Goal: Find specific page/section: Find specific page/section

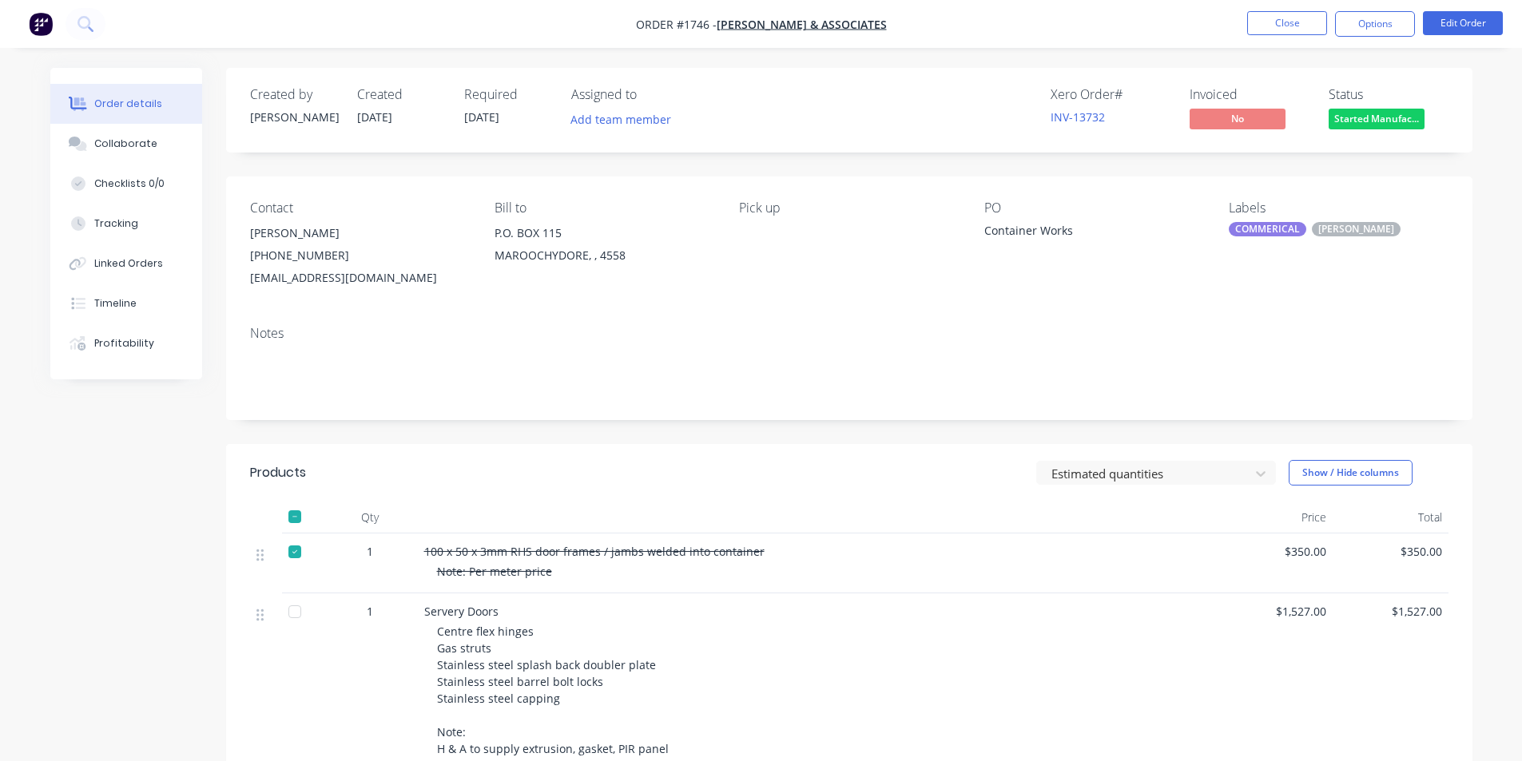
scroll to position [80, 0]
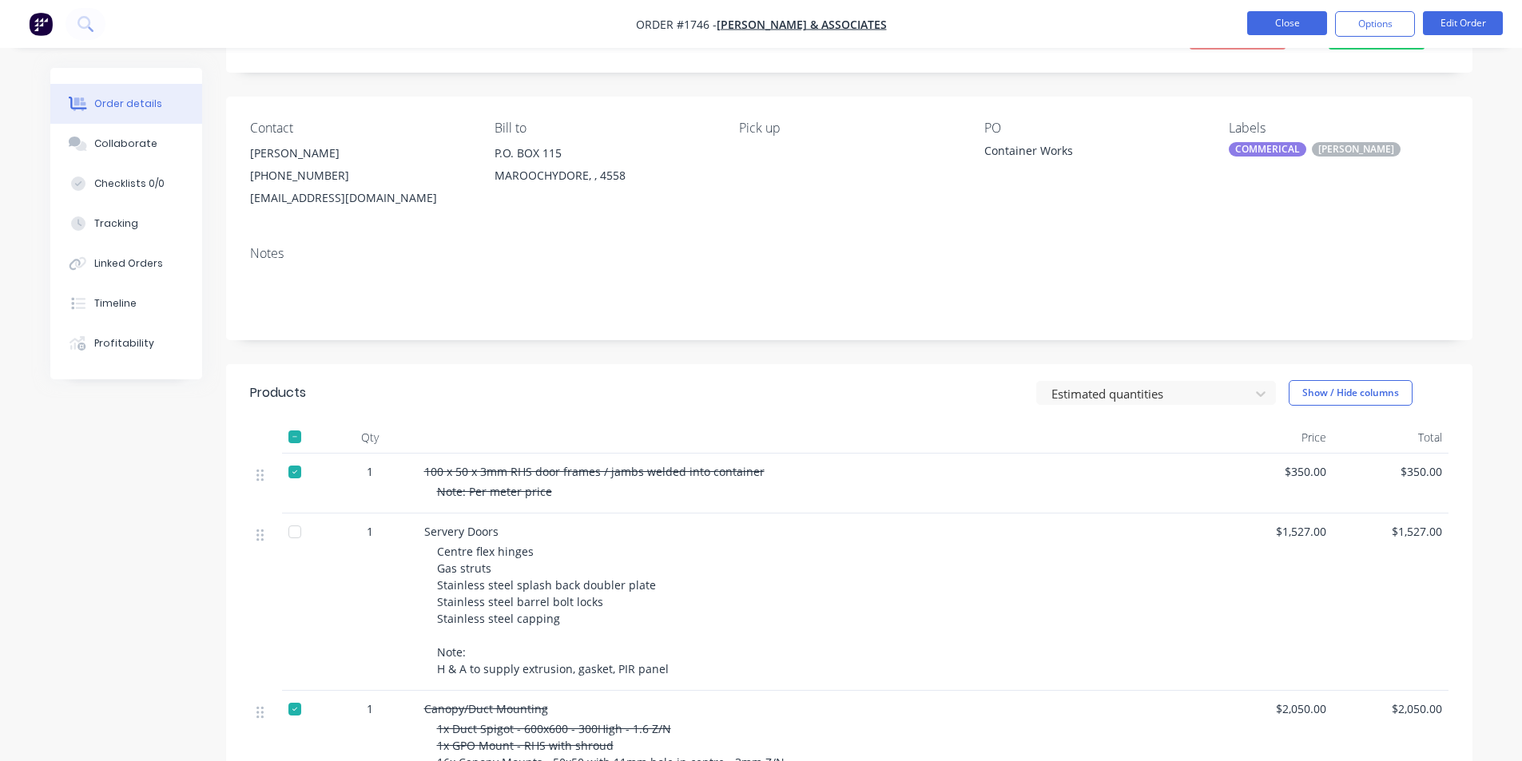
click at [1266, 28] on button "Close" at bounding box center [1287, 23] width 80 height 24
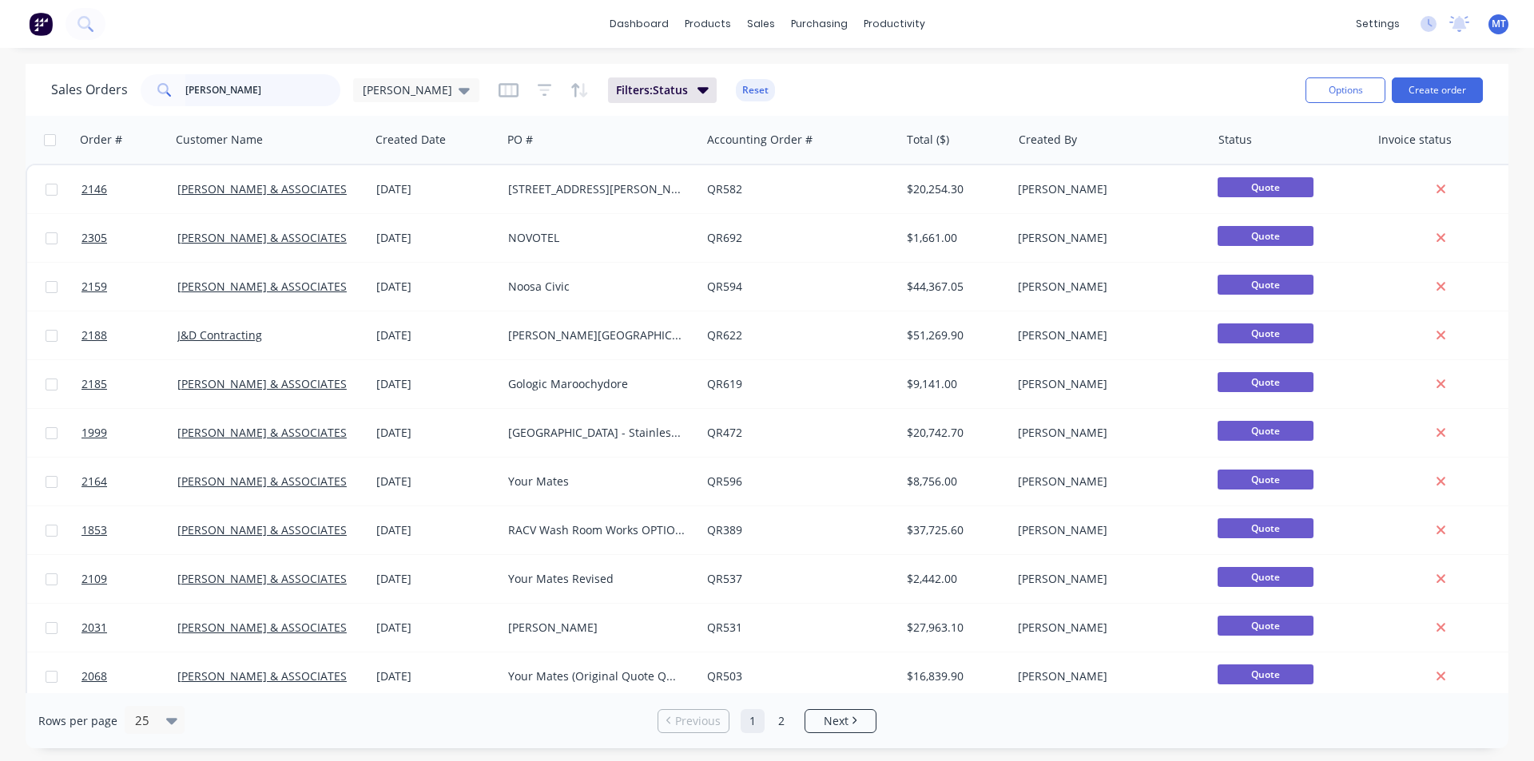
click at [232, 89] on input "[PERSON_NAME]" at bounding box center [263, 90] width 156 height 32
click at [458, 90] on icon at bounding box center [463, 91] width 11 height 6
click at [391, 229] on button "None" at bounding box center [449, 226] width 182 height 18
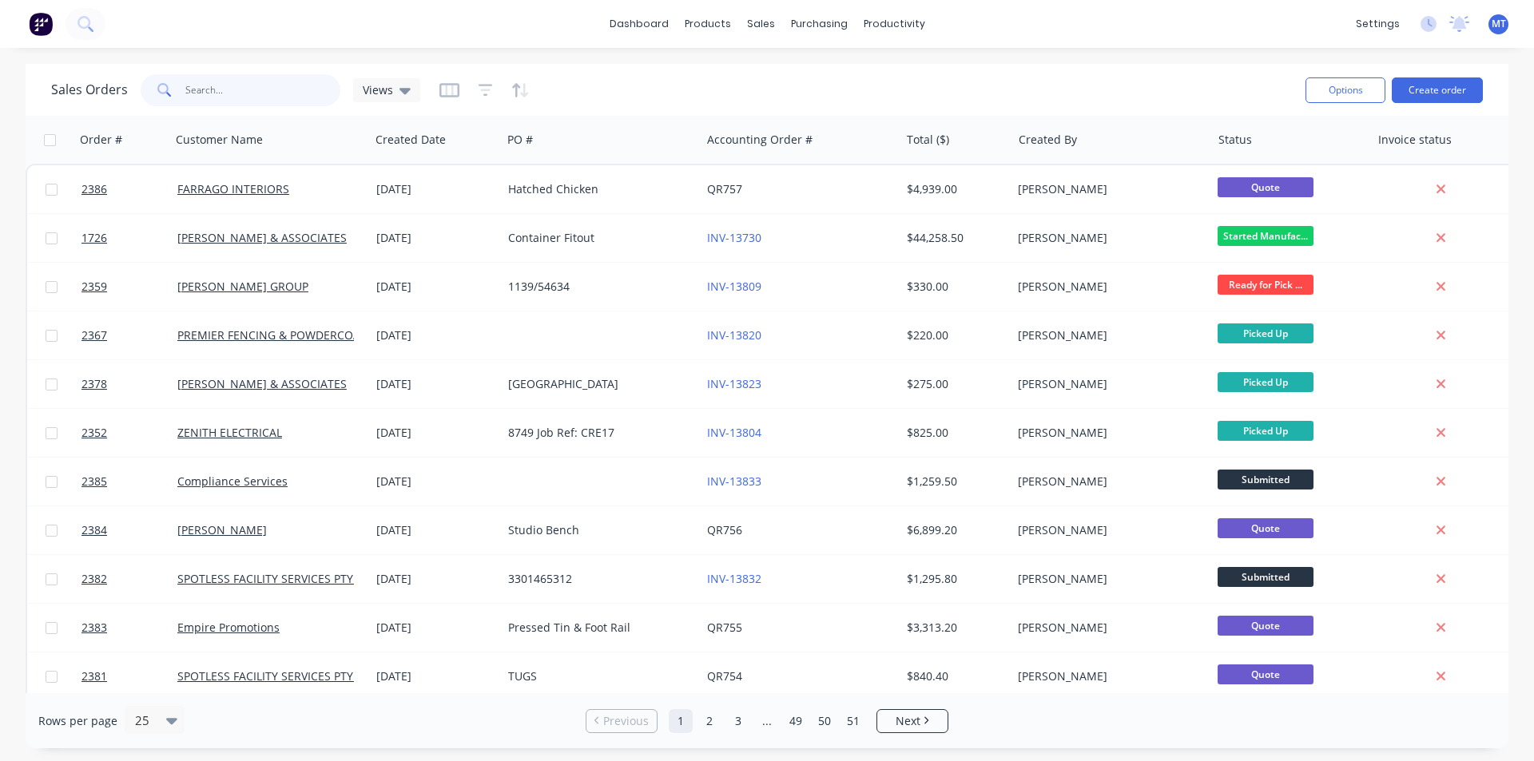
drag, startPoint x: 239, startPoint y: 91, endPoint x: 177, endPoint y: 91, distance: 62.3
click at [177, 91] on div "[PERSON_NAME]" at bounding box center [241, 90] width 200 height 32
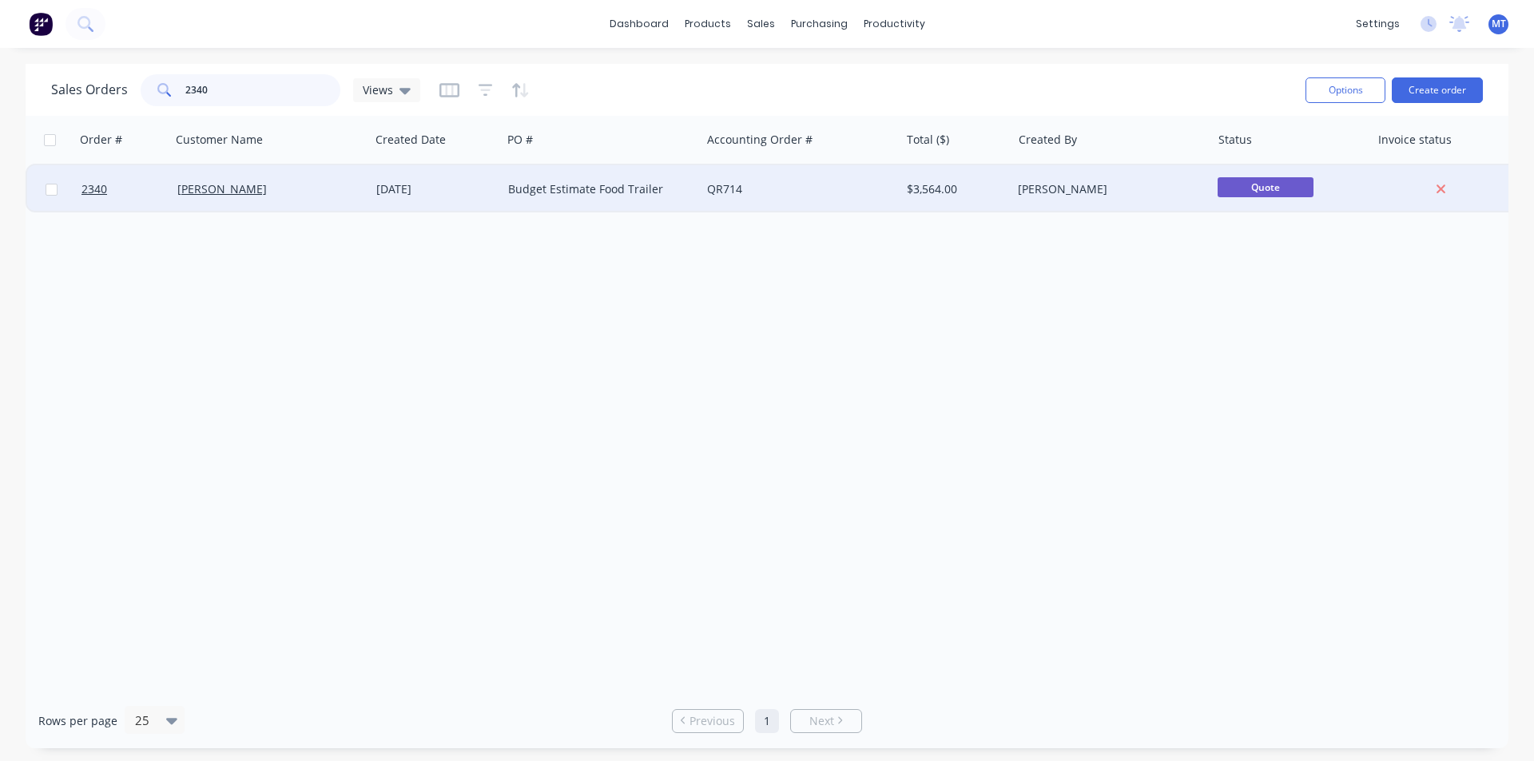
type input "2340"
click at [328, 185] on div "[PERSON_NAME]" at bounding box center [265, 189] width 177 height 16
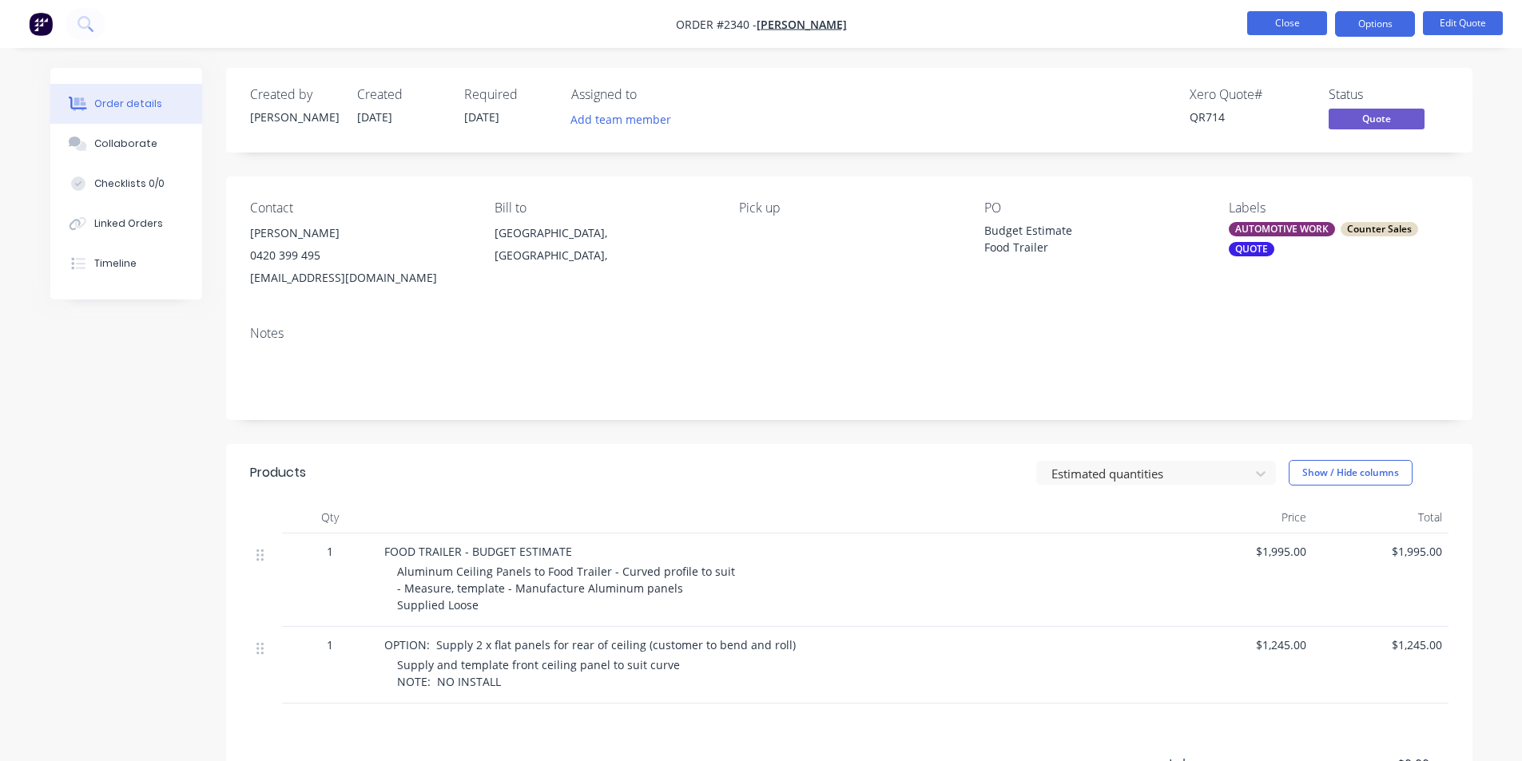
click at [1285, 24] on button "Close" at bounding box center [1287, 23] width 80 height 24
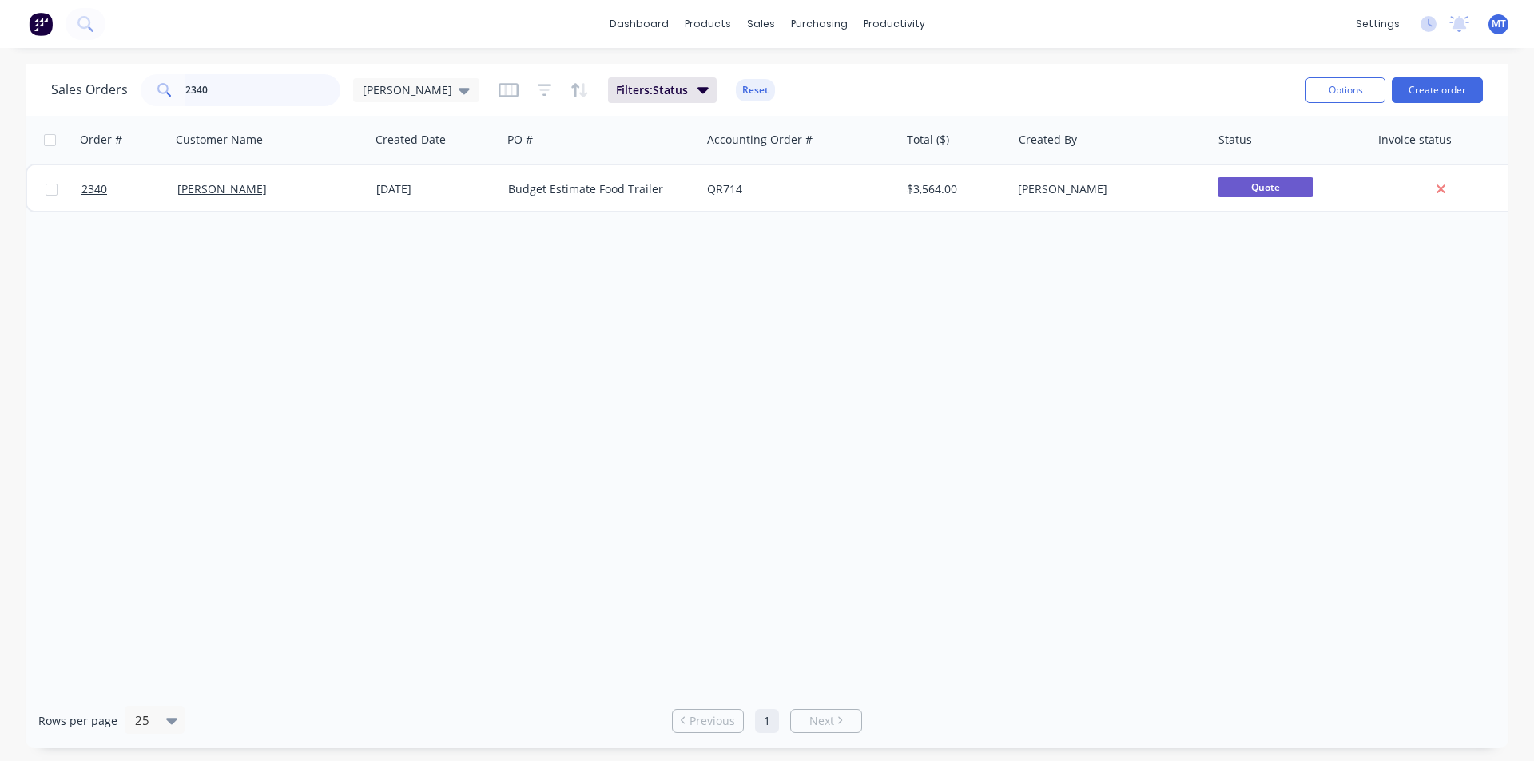
click at [232, 93] on input "2340" at bounding box center [263, 90] width 156 height 32
click at [402, 88] on div "[PERSON_NAME]" at bounding box center [416, 90] width 107 height 14
click at [382, 223] on button "None" at bounding box center [449, 226] width 182 height 18
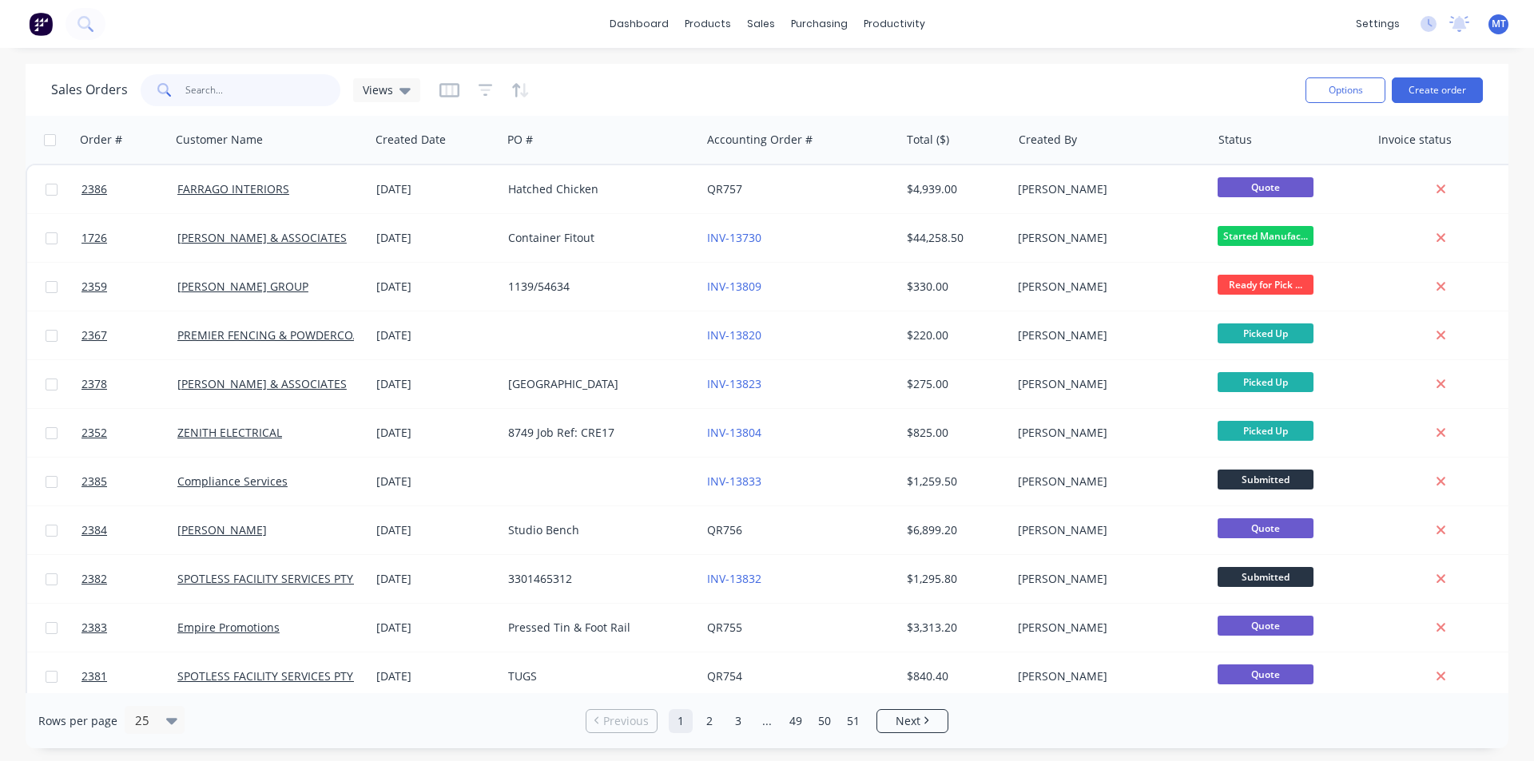
drag, startPoint x: 264, startPoint y: 93, endPoint x: 144, endPoint y: 87, distance: 119.9
click at [144, 87] on div "2340" at bounding box center [241, 90] width 200 height 32
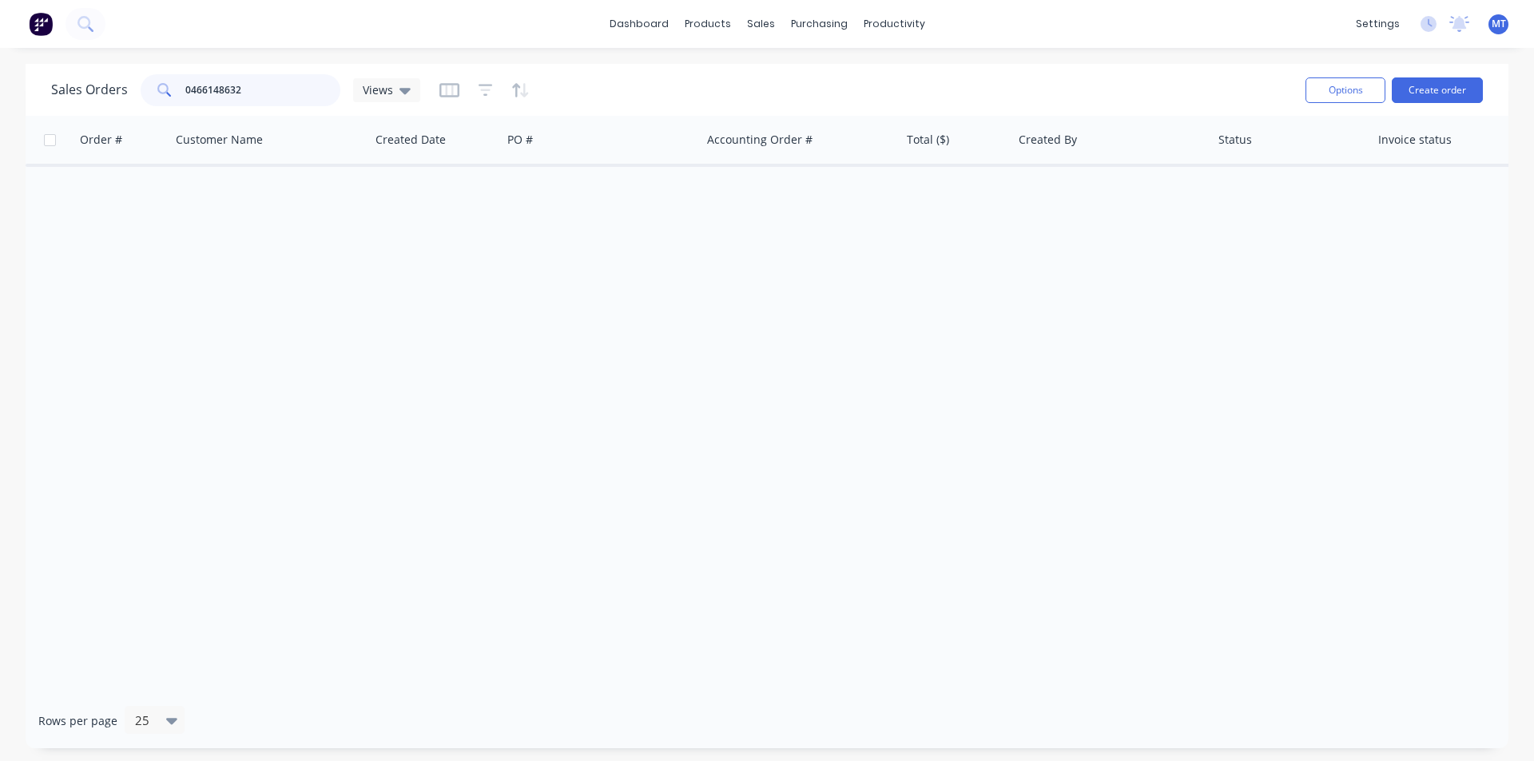
click at [294, 97] on input "0466148632" at bounding box center [263, 90] width 156 height 32
type input "0"
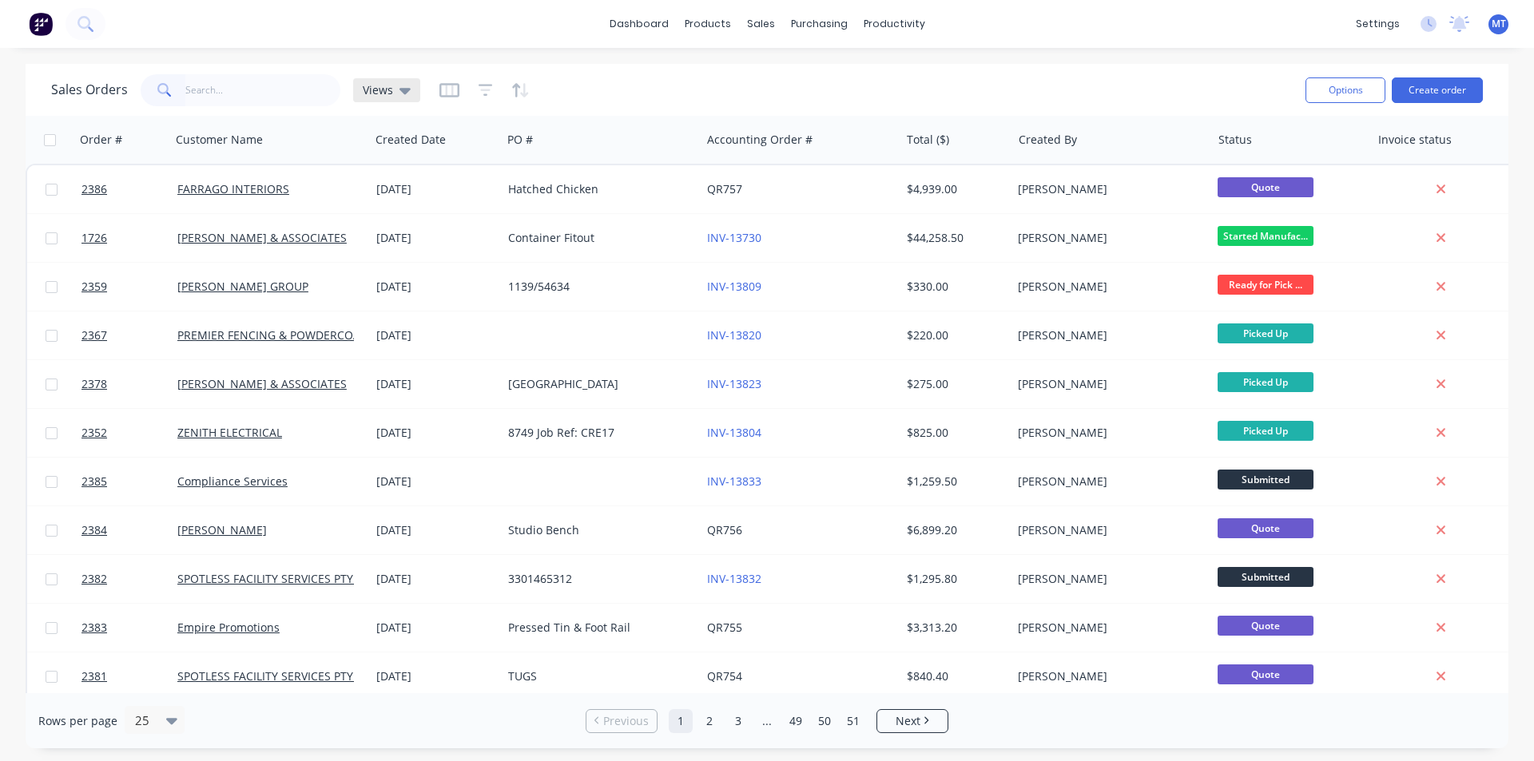
click at [399, 95] on icon at bounding box center [404, 90] width 11 height 18
click at [385, 226] on button "None" at bounding box center [449, 226] width 182 height 18
click at [235, 86] on input "text" at bounding box center [263, 90] width 156 height 32
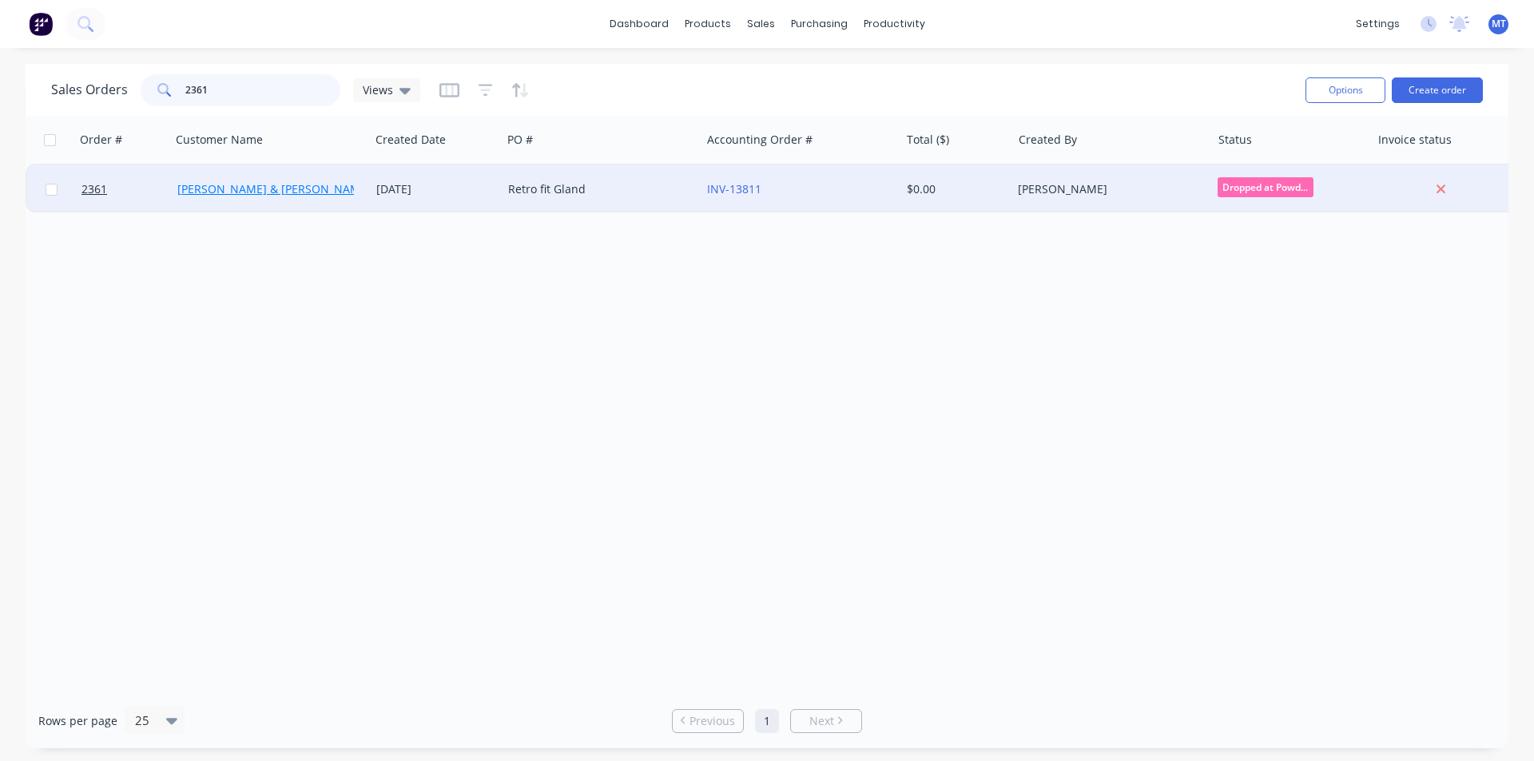
type input "2361"
click at [279, 185] on link "[PERSON_NAME] & [PERSON_NAME] Electrical" at bounding box center [299, 188] width 245 height 15
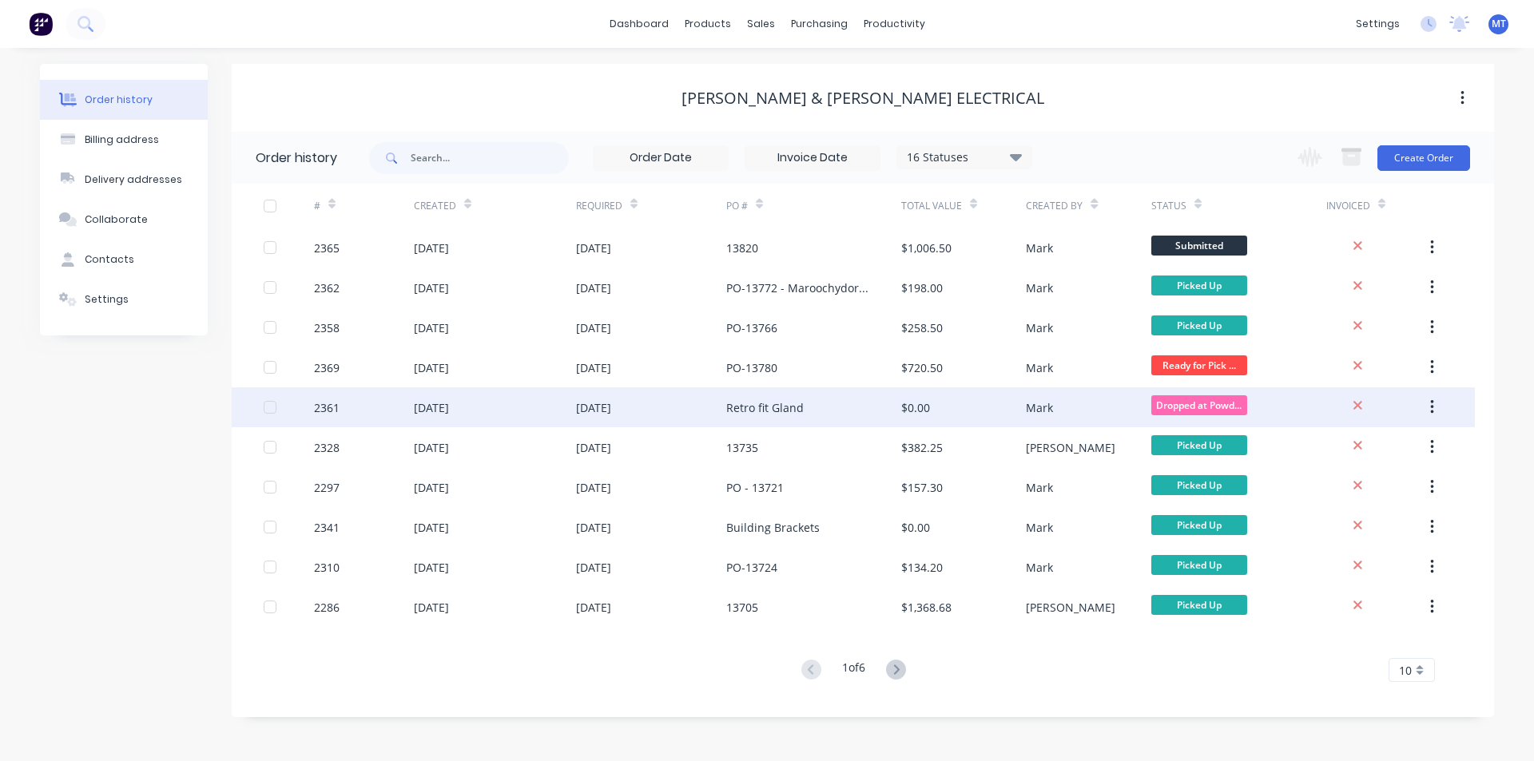
click at [608, 412] on div "[DATE]" at bounding box center [593, 407] width 35 height 17
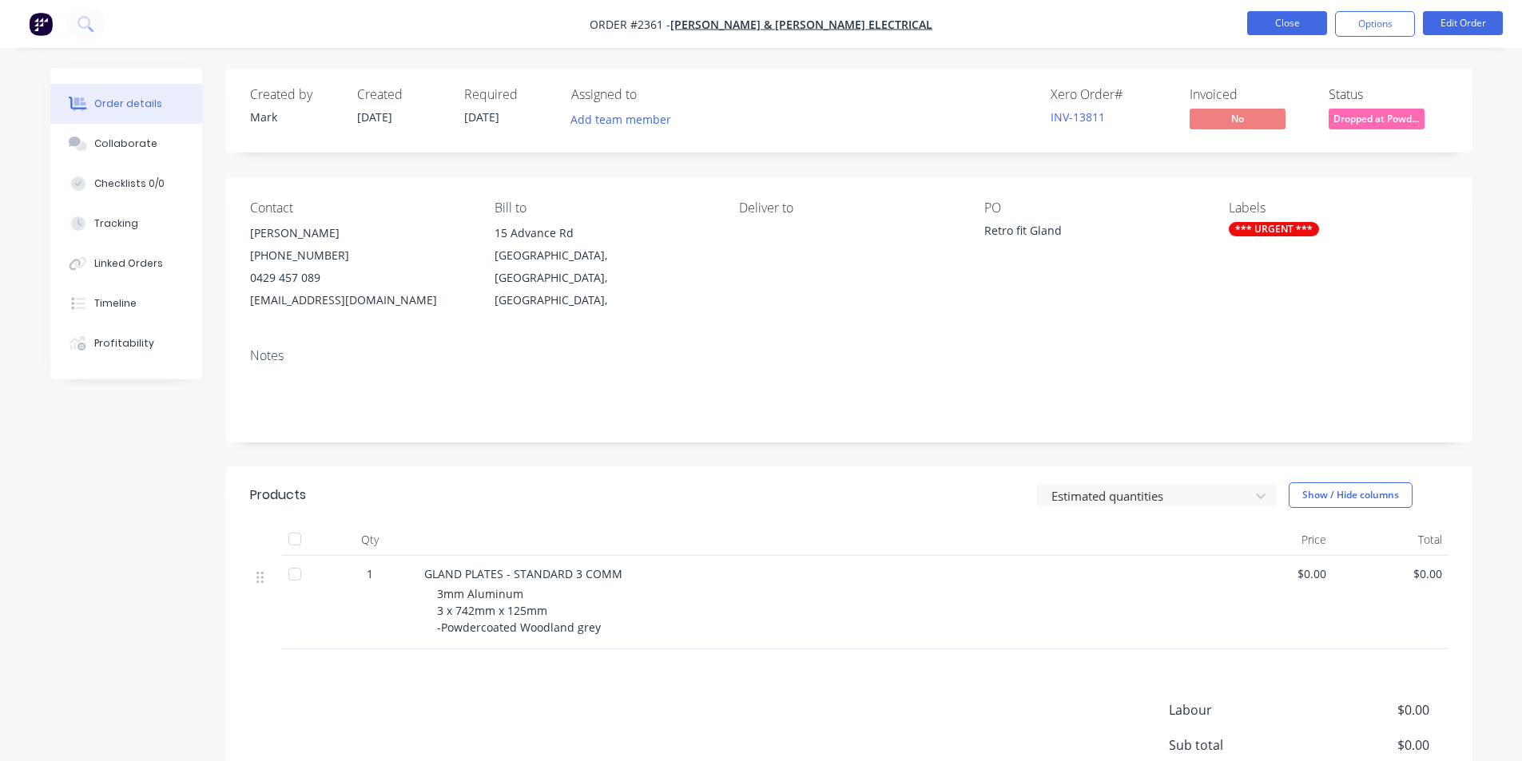
click at [1283, 26] on button "Close" at bounding box center [1287, 23] width 80 height 24
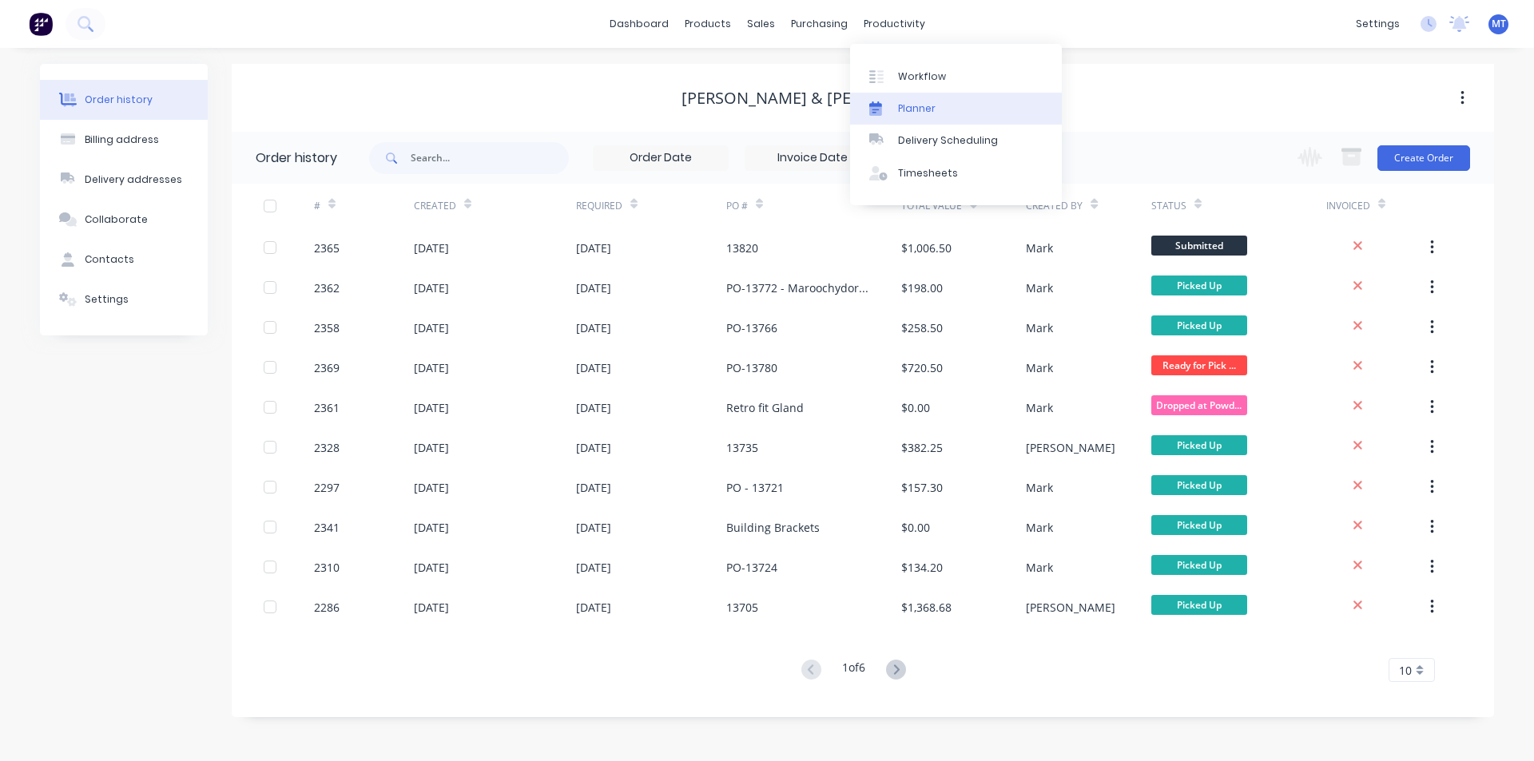
click at [921, 109] on div "Planner" at bounding box center [917, 108] width 38 height 14
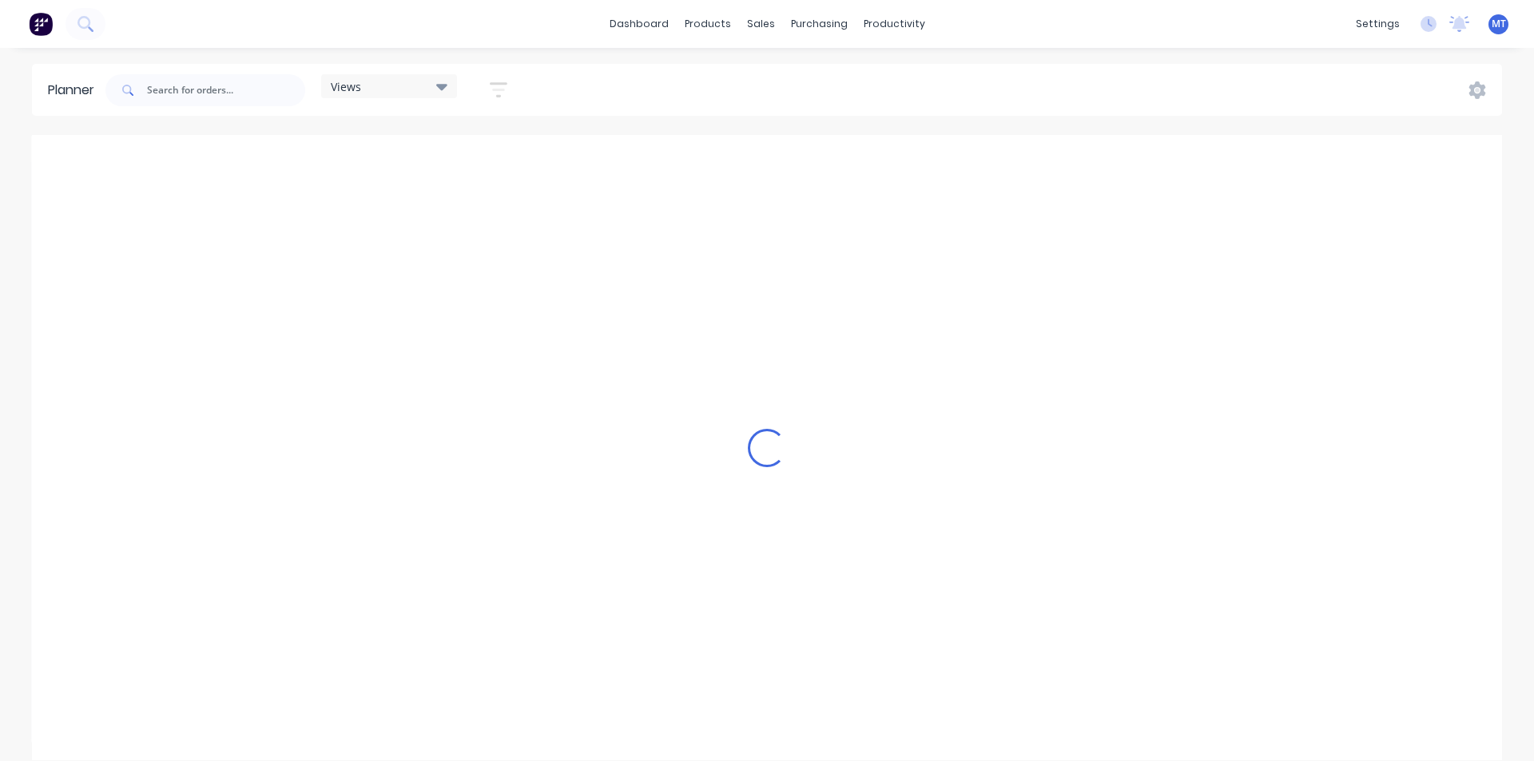
scroll to position [0, 1505]
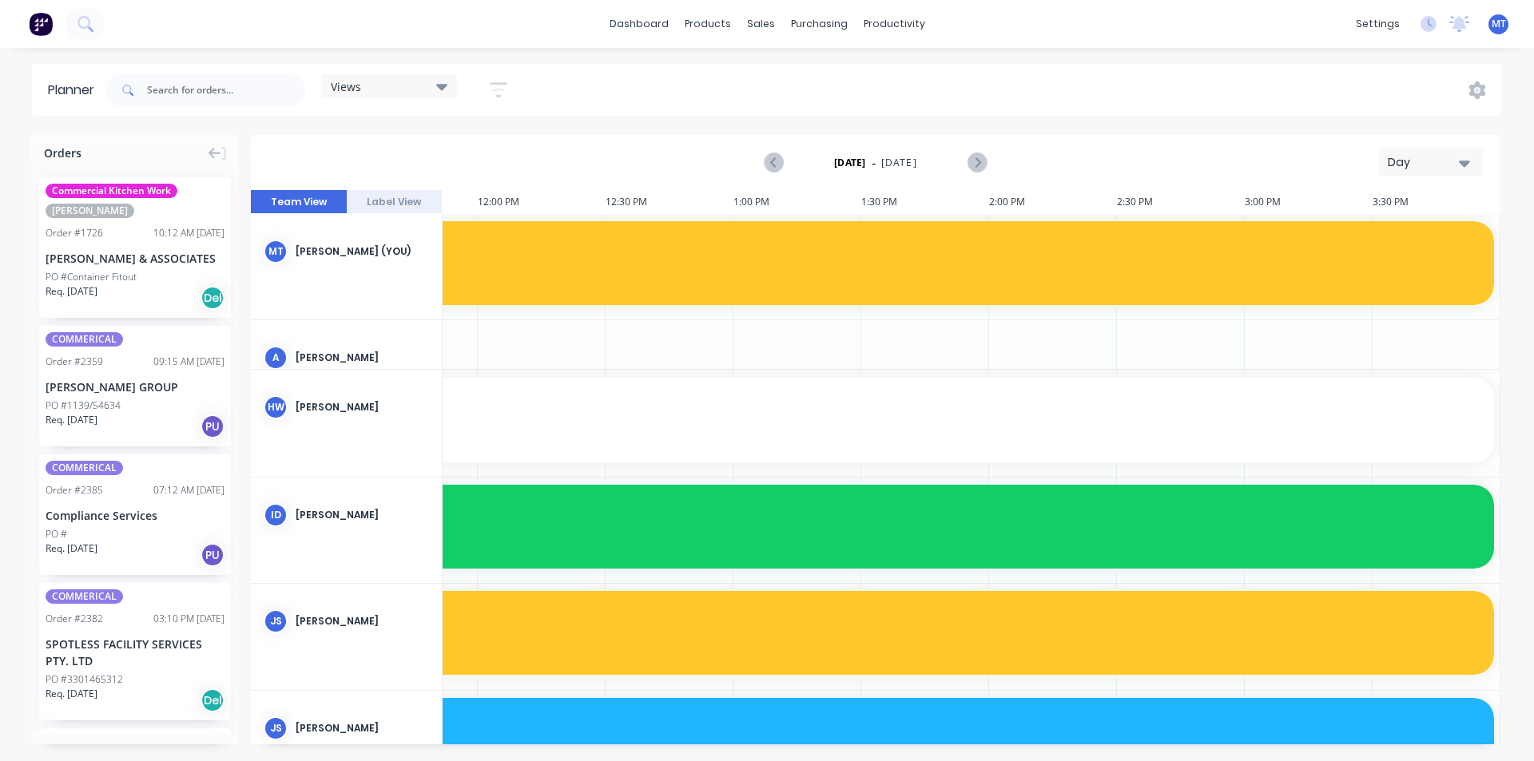
click at [1467, 158] on icon "button" at bounding box center [1464, 163] width 11 height 18
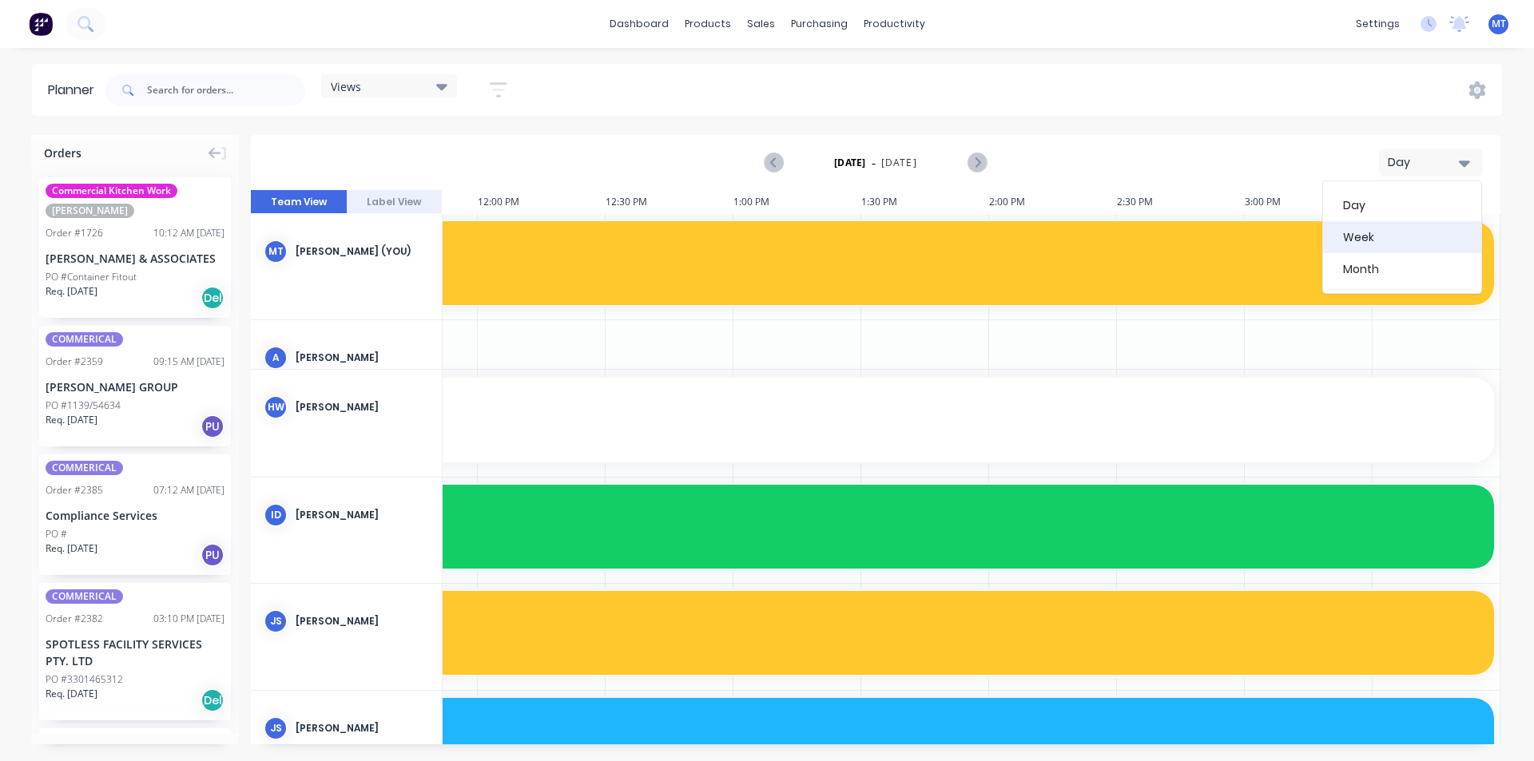
click at [1390, 246] on div "Week" at bounding box center [1402, 237] width 158 height 32
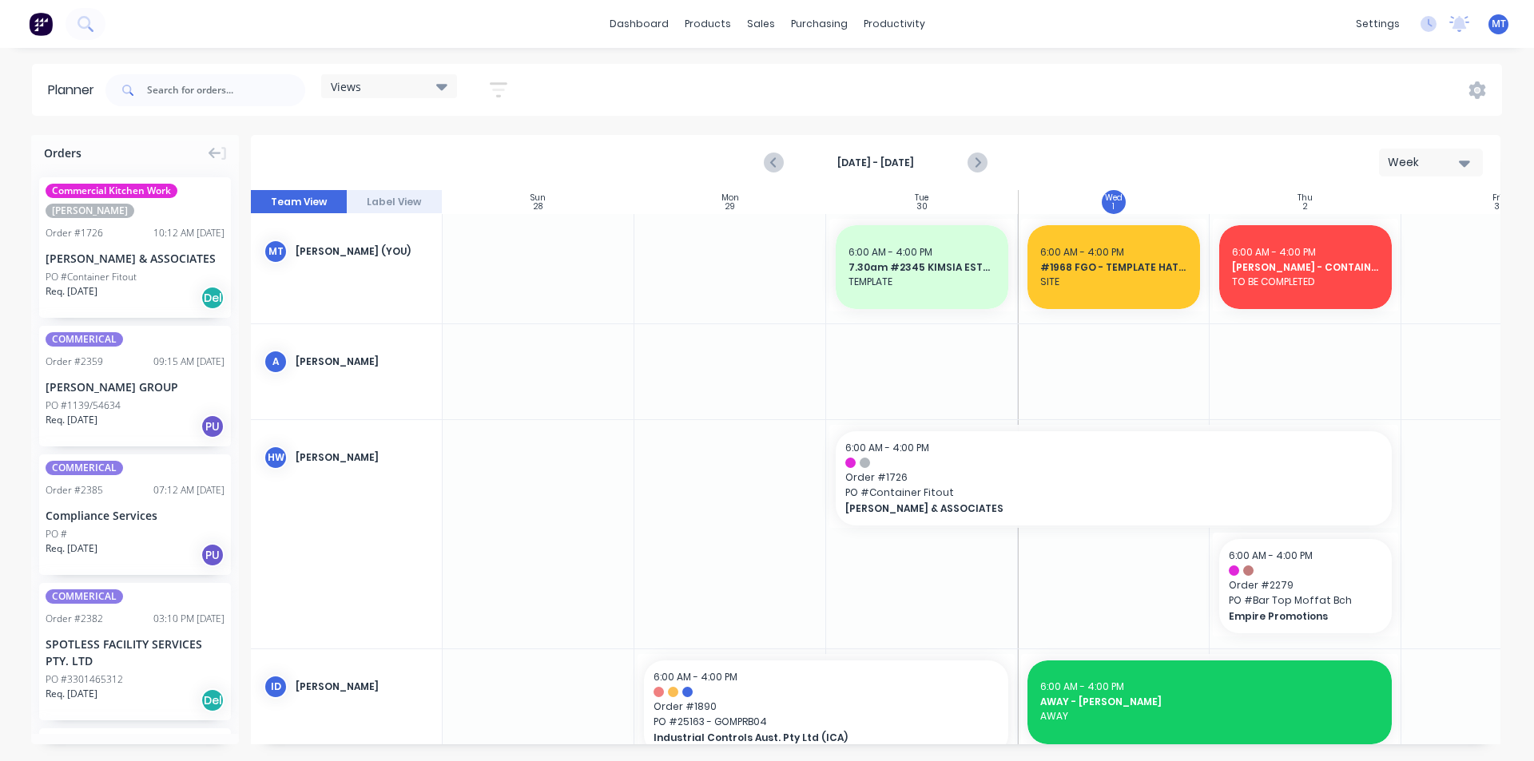
scroll to position [0, 1]
click at [803, 79] on div "Sales Orders" at bounding box center [819, 76] width 65 height 14
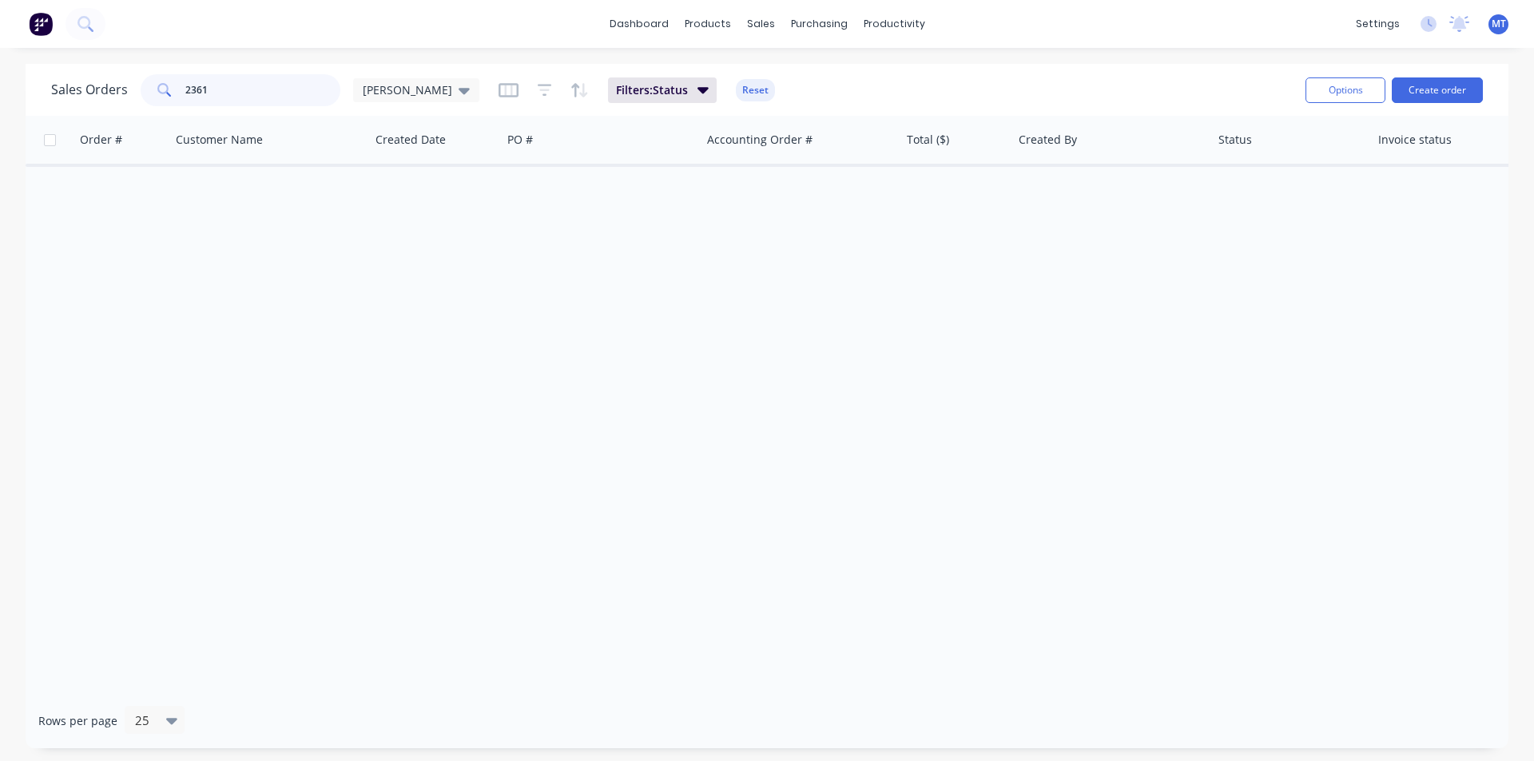
click at [248, 87] on input "2361" at bounding box center [263, 90] width 156 height 32
type input "2"
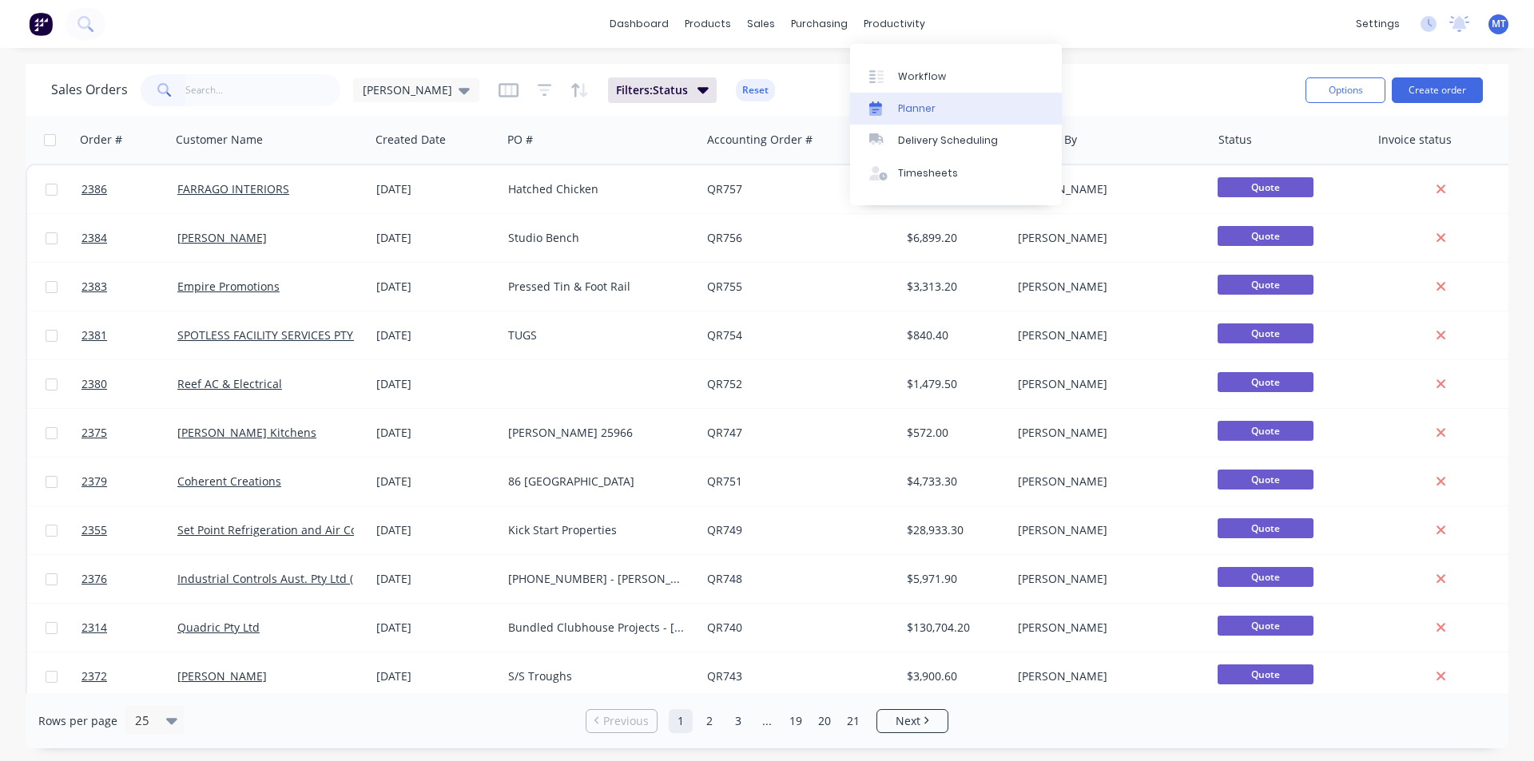
click at [935, 109] on link "Planner" at bounding box center [956, 109] width 212 height 32
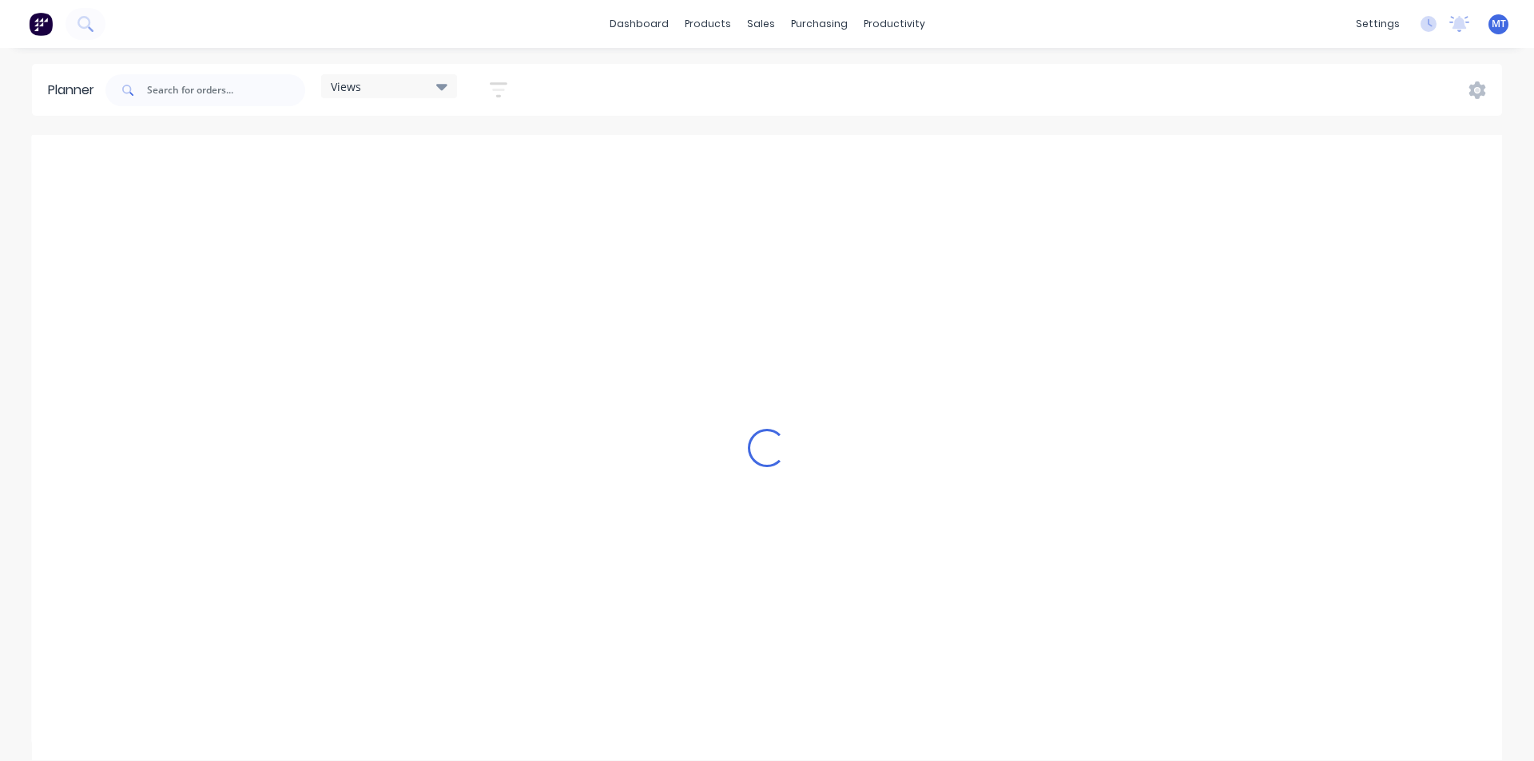
scroll to position [0, 1505]
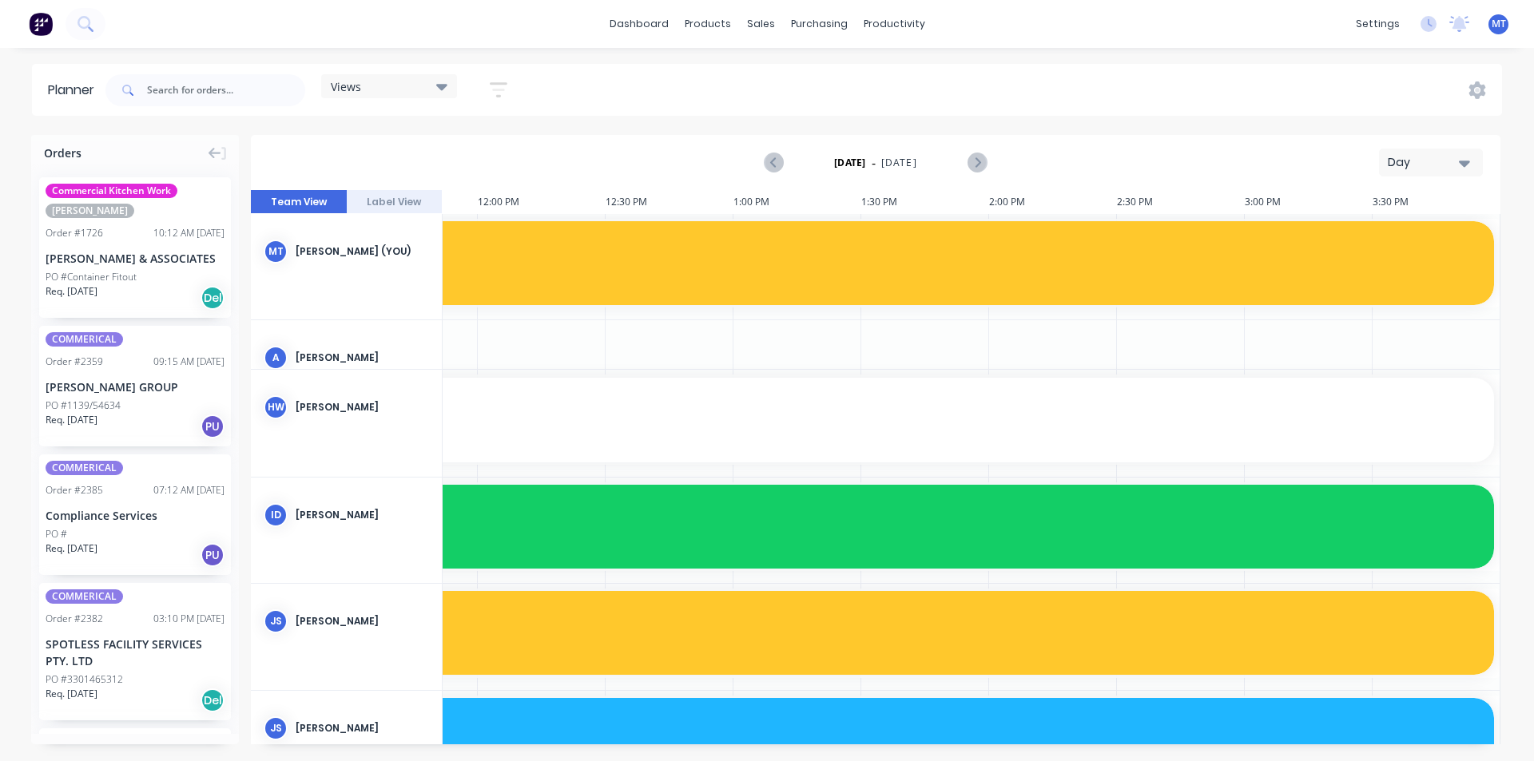
click at [1465, 165] on icon "button" at bounding box center [1464, 164] width 11 height 6
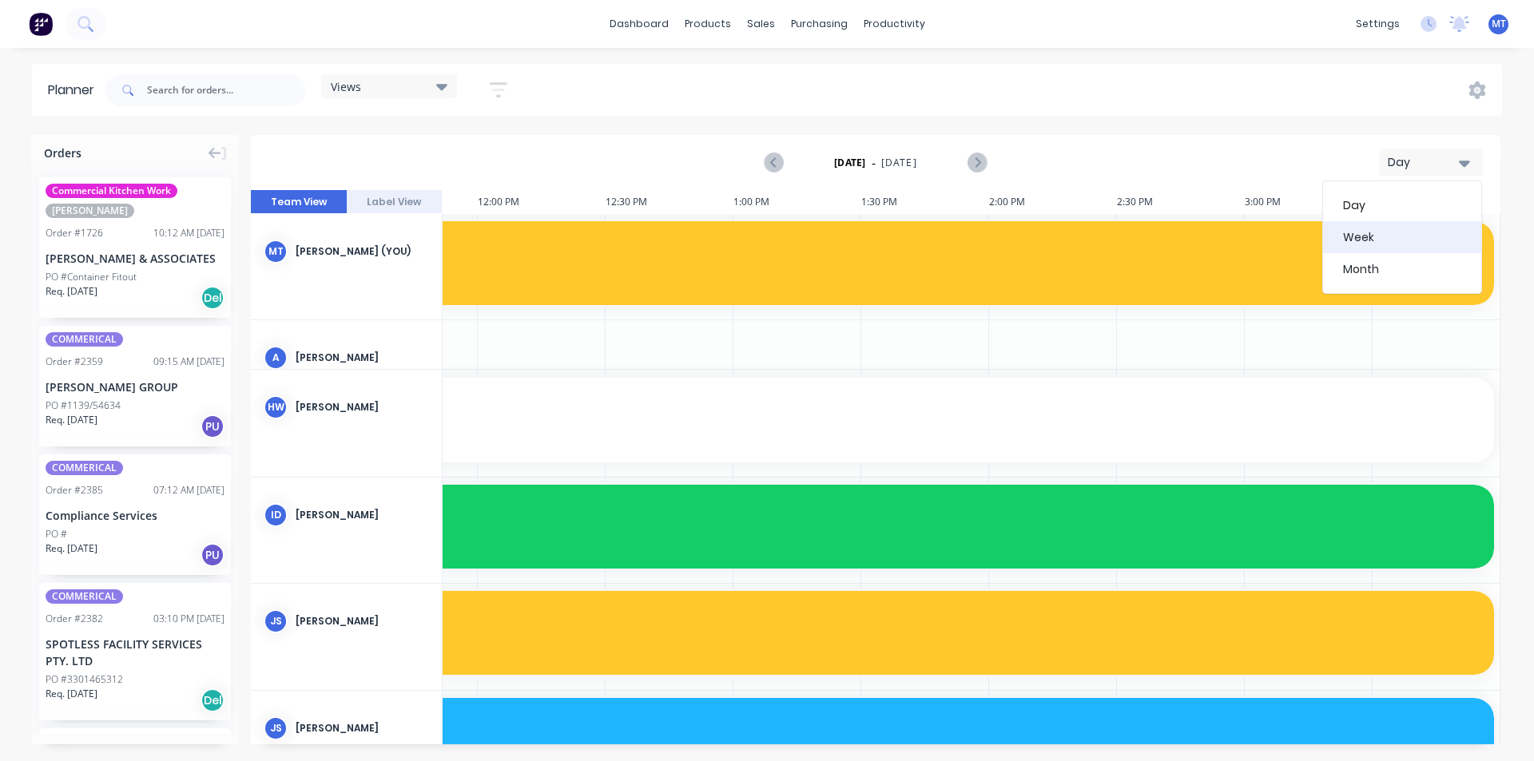
click at [1400, 247] on div "Week" at bounding box center [1402, 237] width 158 height 32
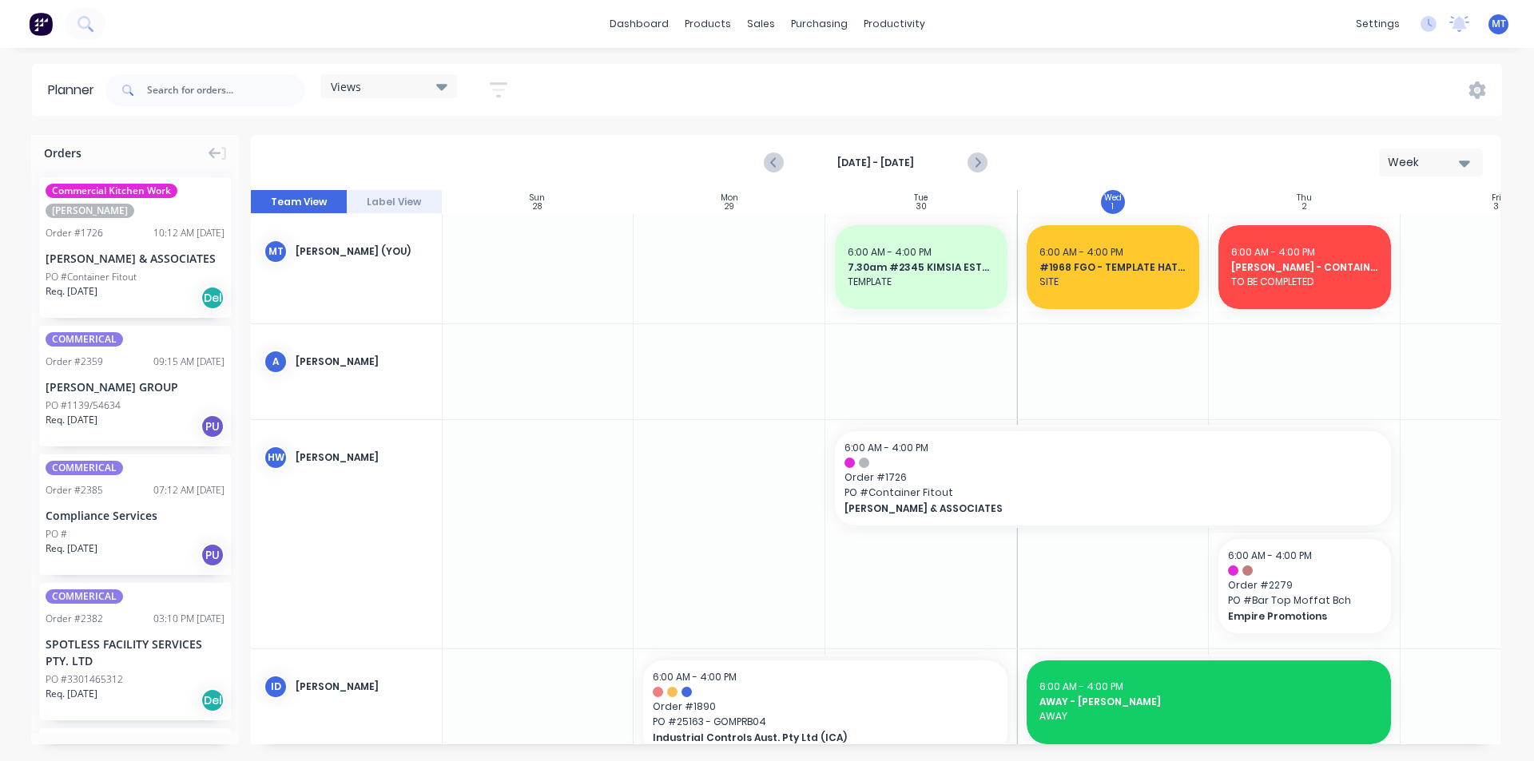
scroll to position [0, 291]
